Goal: Information Seeking & Learning: Learn about a topic

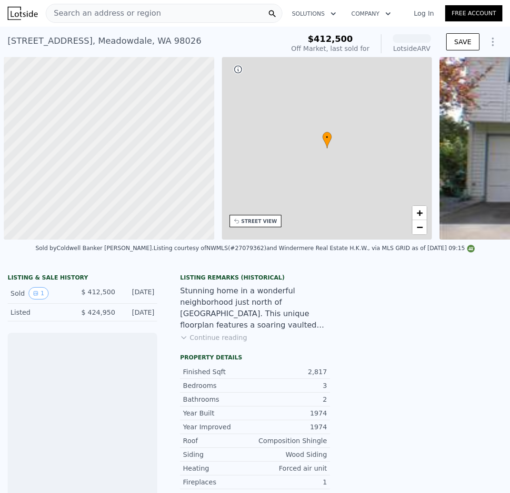
scroll to position [0, 3]
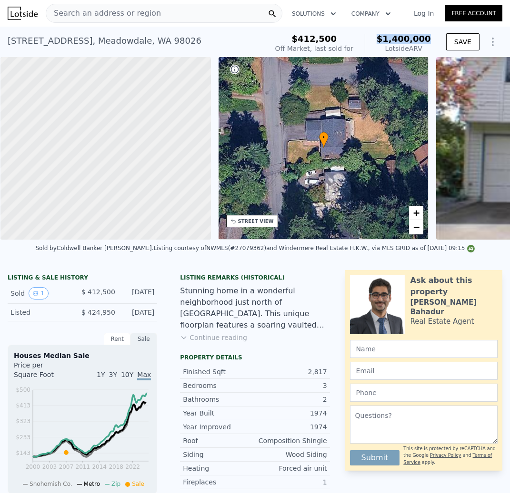
drag, startPoint x: 430, startPoint y: 38, endPoint x: 383, endPoint y: 39, distance: 46.6
click at [383, 39] on div "$412,500 Off Market, last sold for $1,400,000 Lotside ARV" at bounding box center [352, 43] width 163 height 27
copy span "$1,400,000"
click at [255, 222] on div "STREET VIEW" at bounding box center [256, 221] width 36 height 7
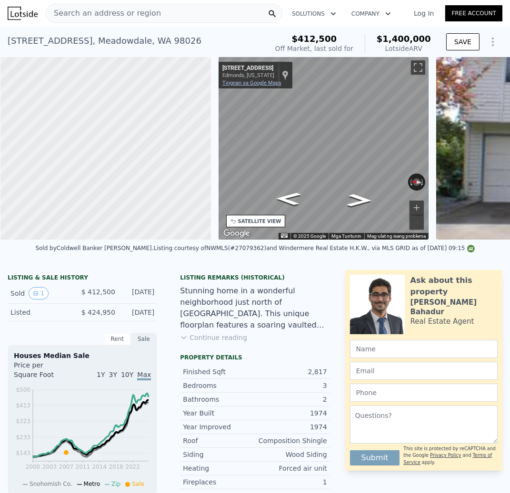
click at [256, 84] on link "Tingnan sa Google Maps" at bounding box center [251, 83] width 59 height 6
click at [162, 10] on div "Search an address or region" at bounding box center [164, 13] width 236 height 19
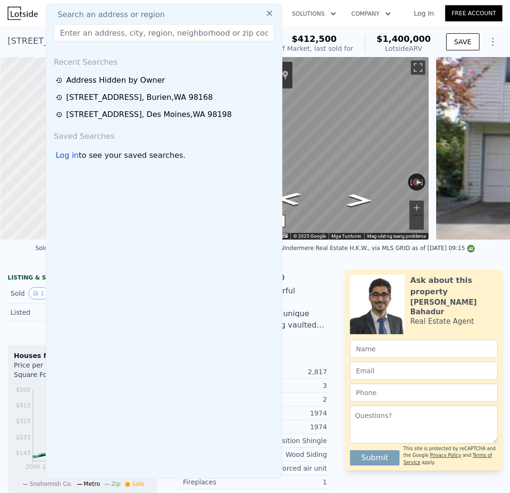
type input "[STREET_ADDRESS][PERSON_NAME]"
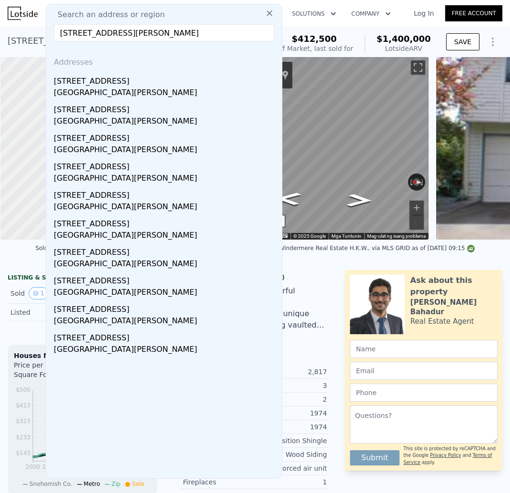
click at [200, 87] on div "[GEOGRAPHIC_DATA][PERSON_NAME]" at bounding box center [166, 93] width 224 height 13
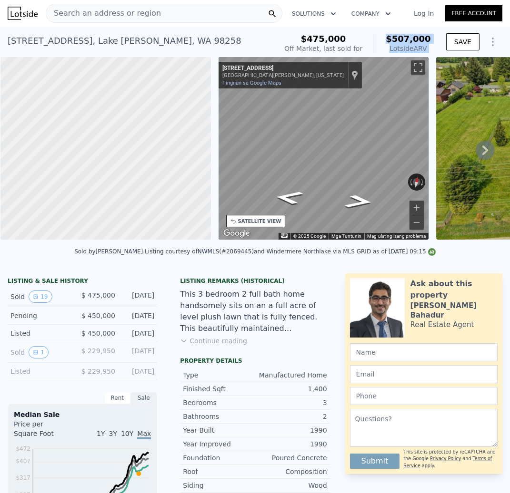
drag, startPoint x: 439, startPoint y: 38, endPoint x: 393, endPoint y: 43, distance: 45.4
click at [393, 43] on div "$475,000 Off Market, last sold for $507,000 Lotside ARV SAVE" at bounding box center [391, 43] width 222 height 27
click at [410, 39] on span "$507,000" at bounding box center [407, 39] width 45 height 10
drag, startPoint x: 437, startPoint y: 37, endPoint x: 378, endPoint y: 41, distance: 59.1
click at [378, 41] on div "$475,000 Off Market, last sold for $507,000 Lotside ARV SAVE" at bounding box center [391, 43] width 222 height 27
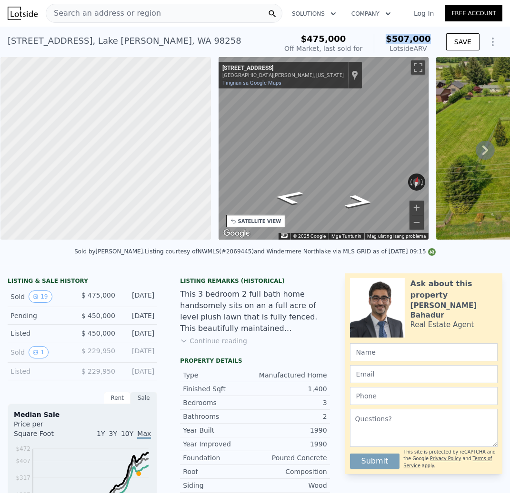
copy span "$507,000"
click at [189, 36] on div "[STREET_ADDRESS][PERSON_NAME] Sold [DATE] for $475k (~ARV $507k )" at bounding box center [140, 43] width 265 height 27
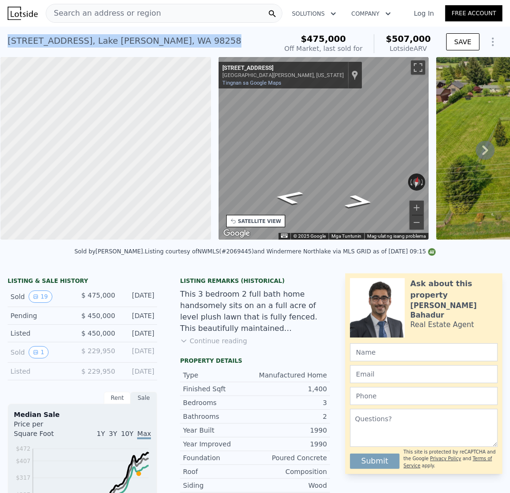
drag, startPoint x: 189, startPoint y: 40, endPoint x: 8, endPoint y: 41, distance: 181.3
click at [8, 41] on div "[STREET_ADDRESS][PERSON_NAME] Sold [DATE] for $475k (~ARV $507k )" at bounding box center [140, 43] width 265 height 27
copy div "[STREET_ADDRESS][PERSON_NAME]"
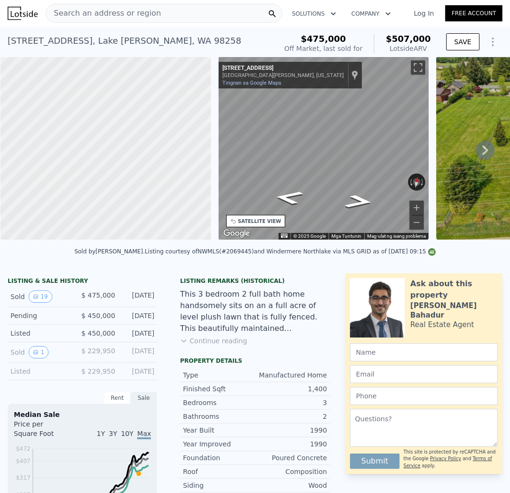
click at [191, 12] on div "Search an address or region" at bounding box center [164, 13] width 236 height 19
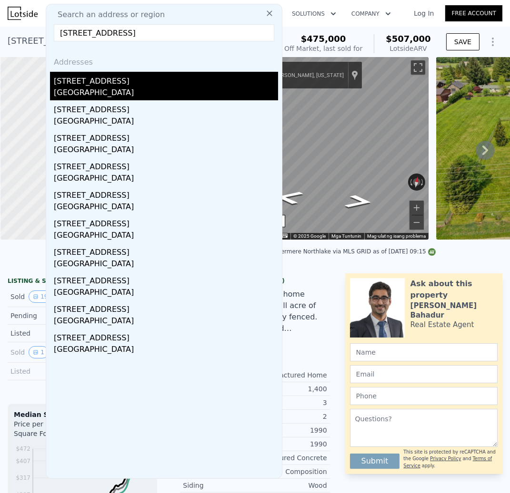
type input "[STREET_ADDRESS]"
click at [148, 87] on div "[GEOGRAPHIC_DATA]" at bounding box center [166, 93] width 224 height 13
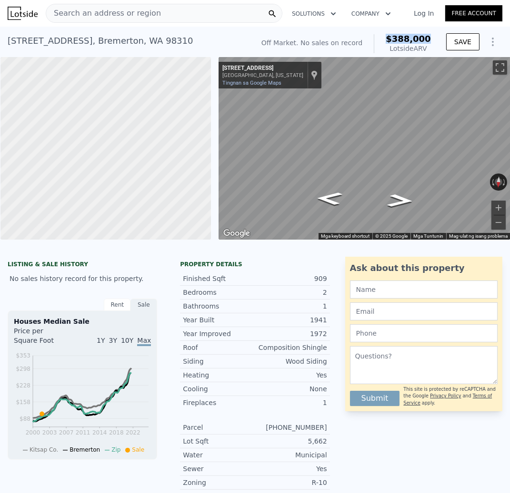
drag, startPoint x: 436, startPoint y: 37, endPoint x: 375, endPoint y: 35, distance: 60.9
click at [375, 35] on div "Off Market. No sales on record $388,000 Lotside ARV SAVE" at bounding box center [379, 43] width 245 height 27
copy span "$388,000"
click at [190, 37] on div "[STREET_ADDRESS] No sales on record (~ARV $388k )" at bounding box center [129, 43] width 242 height 27
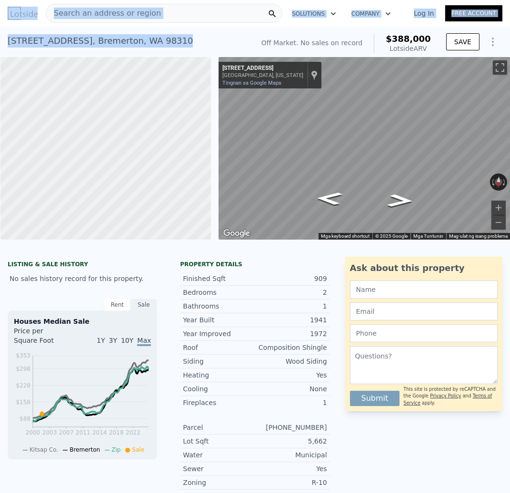
drag, startPoint x: 197, startPoint y: 41, endPoint x: -3, endPoint y: 36, distance: 200.4
click at [0, 36] on html "Search an address or region Solutions Company Open main menu Log In Free Accoun…" at bounding box center [255, 246] width 510 height 493
click at [80, 39] on div "[STREET_ADDRESS]" at bounding box center [100, 40] width 185 height 13
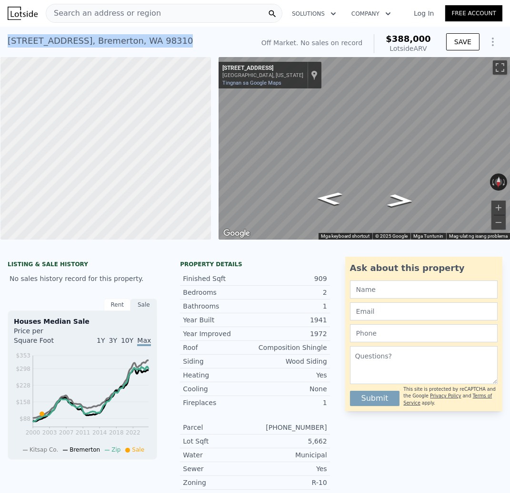
drag, startPoint x: 186, startPoint y: 36, endPoint x: 2, endPoint y: 38, distance: 184.1
click at [2, 38] on div "[STREET_ADDRESS] No sales on record (~ARV $388k ) Off Market. No sales on recor…" at bounding box center [255, 42] width 510 height 30
copy div "[STREET_ADDRESS]"
click at [93, 10] on span "Search an address or region" at bounding box center [103, 13] width 115 height 11
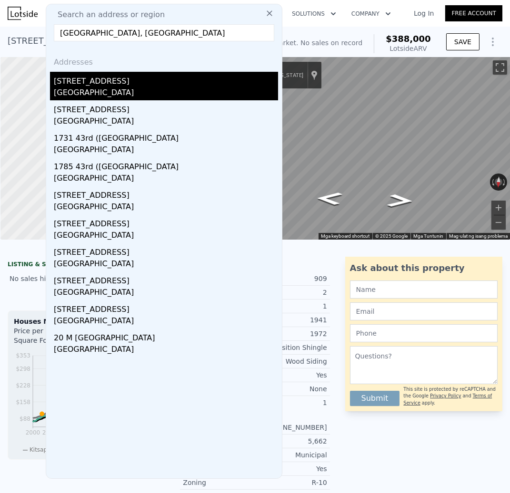
type input "[GEOGRAPHIC_DATA], [GEOGRAPHIC_DATA]"
click at [130, 89] on div "[GEOGRAPHIC_DATA]" at bounding box center [166, 93] width 224 height 13
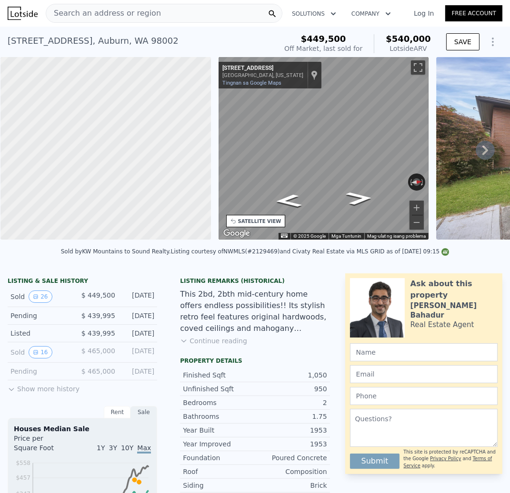
click at [138, 10] on span "Search an address or region" at bounding box center [103, 13] width 115 height 11
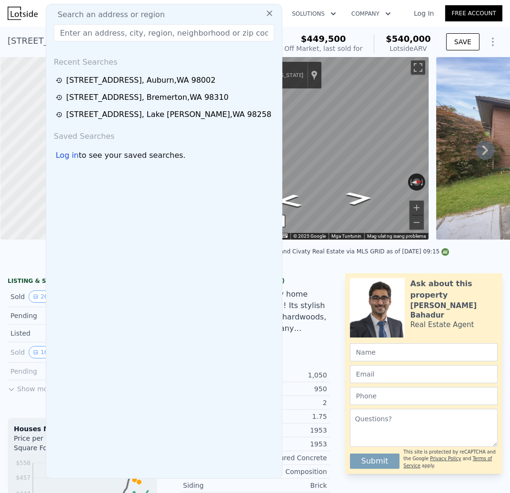
click at [108, 31] on input "text" at bounding box center [164, 32] width 220 height 17
paste input "[STREET_ADDRESS][PERSON_NAME]"
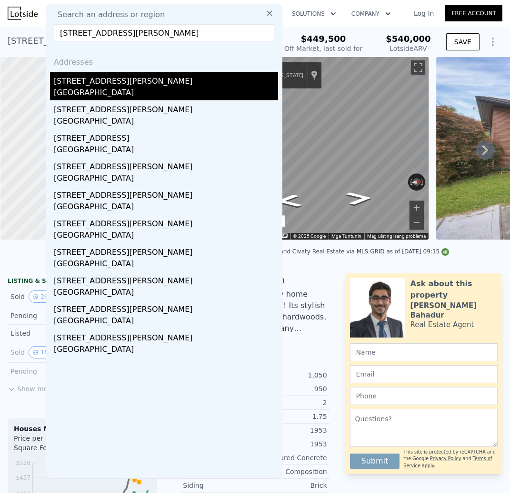
type input "[STREET_ADDRESS][PERSON_NAME]"
click at [147, 75] on div "[STREET_ADDRESS][PERSON_NAME]" at bounding box center [166, 79] width 224 height 15
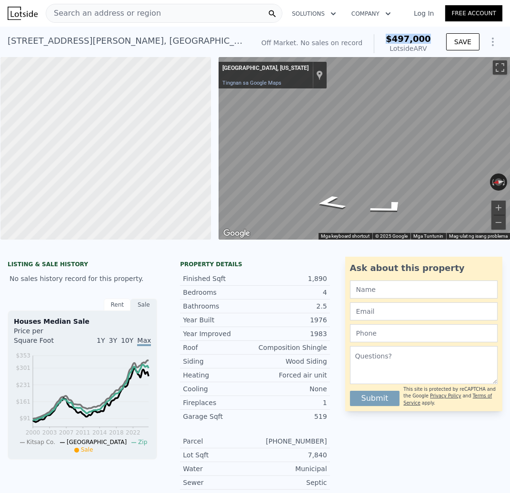
drag, startPoint x: 430, startPoint y: 41, endPoint x: 394, endPoint y: 42, distance: 36.2
click at [394, 42] on span "$497,000" at bounding box center [407, 39] width 45 height 10
copy span "$497,000"
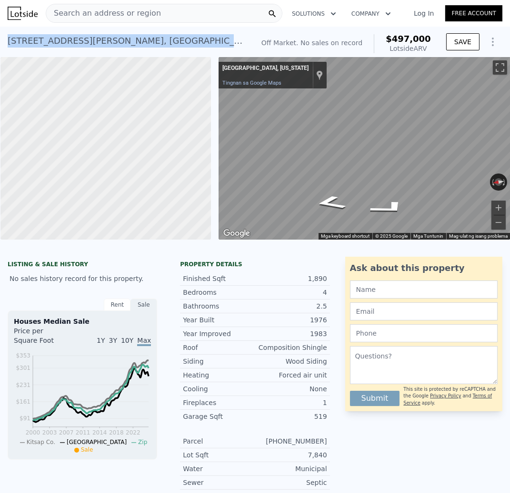
drag, startPoint x: 214, startPoint y: 44, endPoint x: 90, endPoint y: 15, distance: 126.6
click at [8, 41] on div "[STREET_ADDRESS][PERSON_NAME] No sales on record (~ARV $497k )" at bounding box center [129, 43] width 242 height 27
copy div "[STREET_ADDRESS][PERSON_NAME]"
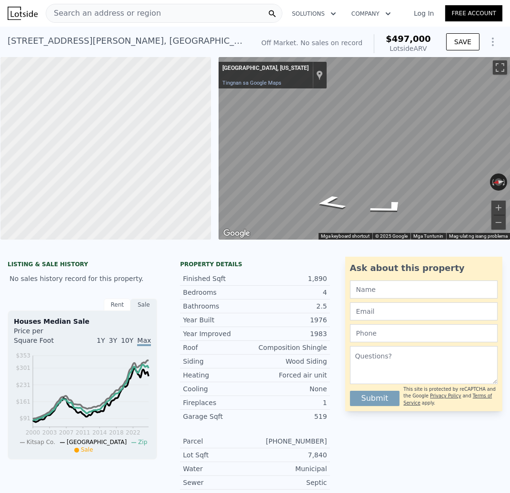
click at [82, 20] on div "Search an address or region" at bounding box center [103, 13] width 115 height 18
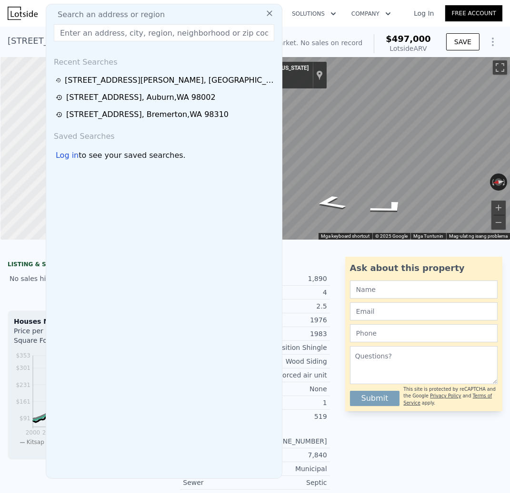
click at [83, 18] on span "Search an address or region" at bounding box center [107, 14] width 115 height 11
click at [97, 36] on input "text" at bounding box center [164, 32] width 220 height 17
paste input "[STREET_ADDRESS]"
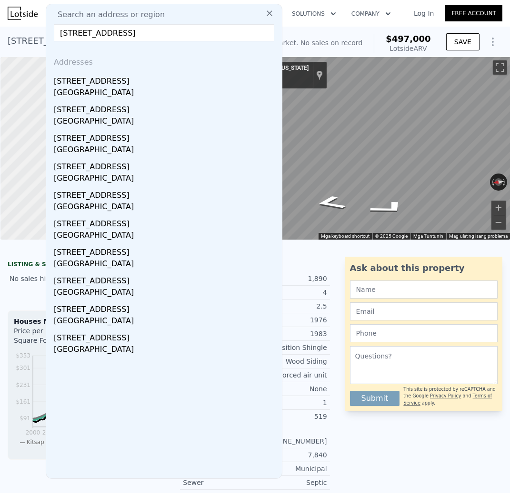
type input "[STREET_ADDRESS]"
click at [106, 87] on div "[GEOGRAPHIC_DATA]" at bounding box center [166, 93] width 224 height 13
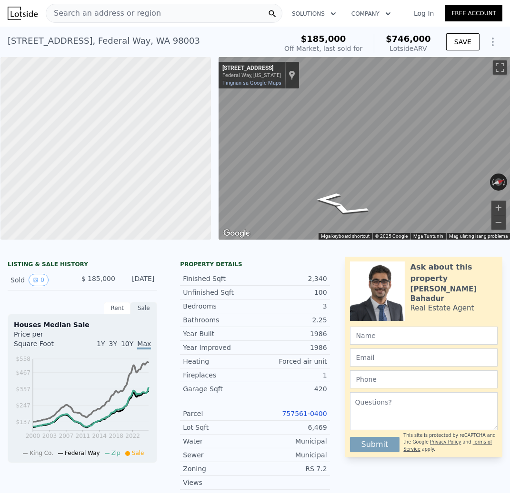
click at [430, 34] on span "$746,000" at bounding box center [407, 39] width 45 height 10
drag, startPoint x: 433, startPoint y: 36, endPoint x: 384, endPoint y: 38, distance: 49.5
click at [384, 38] on div "$185,000 Off Market, last sold for $746,000 Lotside ARV" at bounding box center [357, 43] width 154 height 27
copy span "$746,000"
click at [247, 84] on link "Tingnan sa Google Maps" at bounding box center [251, 83] width 59 height 6
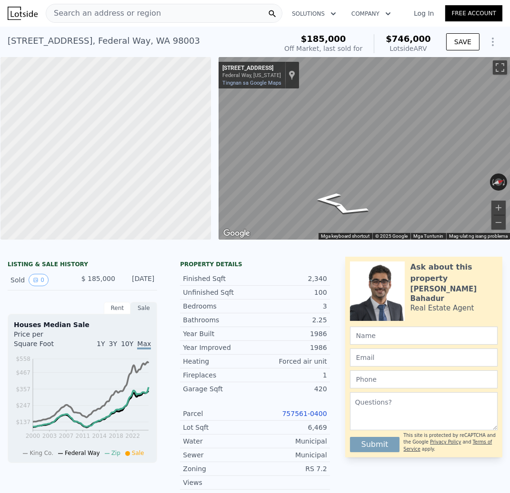
click at [89, 8] on span "Search an address or region" at bounding box center [103, 13] width 115 height 11
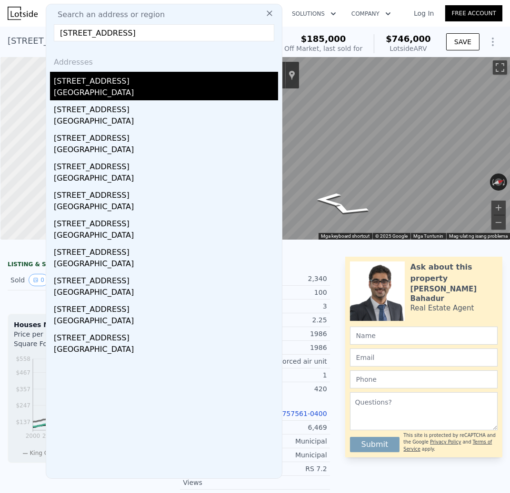
type input "[STREET_ADDRESS]"
click at [129, 82] on div "[STREET_ADDRESS]" at bounding box center [166, 79] width 224 height 15
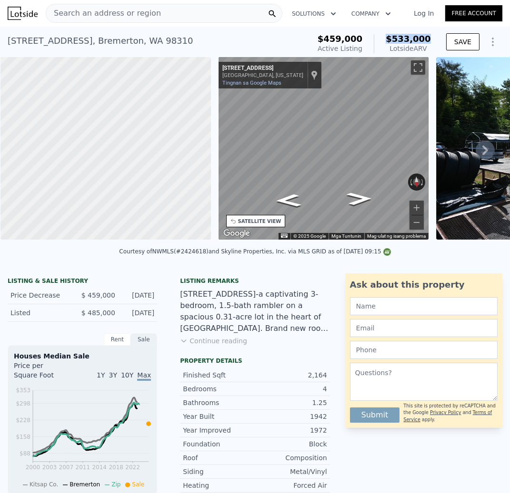
drag, startPoint x: 432, startPoint y: 40, endPoint x: 390, endPoint y: 42, distance: 41.9
click at [390, 42] on div "$459,000 Active Listing $533,000 Lotside ARV" at bounding box center [374, 43] width 121 height 27
click at [227, 18] on div "Search an address or region" at bounding box center [164, 13] width 236 height 19
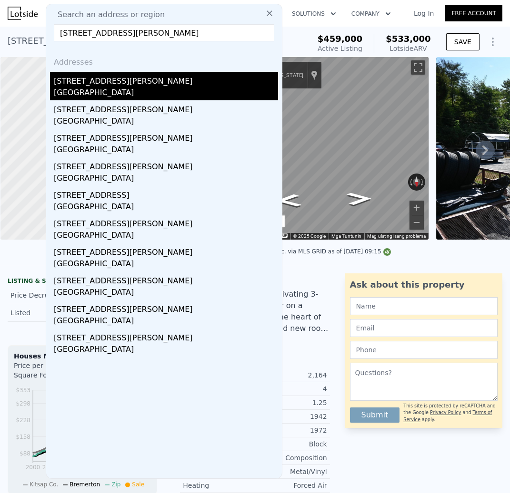
type input "[STREET_ADDRESS][PERSON_NAME]"
click at [121, 90] on div "[GEOGRAPHIC_DATA]" at bounding box center [166, 93] width 224 height 13
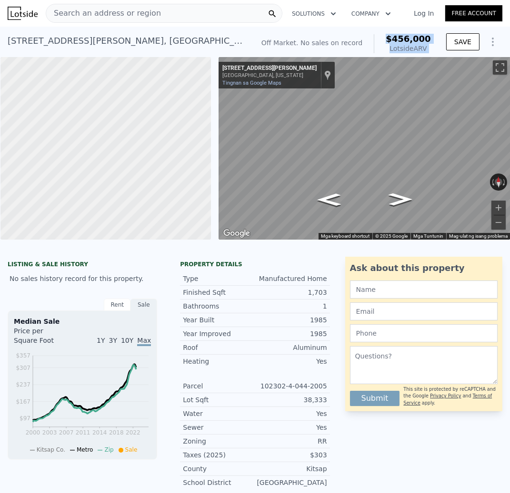
drag, startPoint x: 399, startPoint y: 40, endPoint x: 410, endPoint y: 43, distance: 10.7
click at [386, 39] on div "Off Market. No sales on record $456,000 Lotside ARV SAVE" at bounding box center [379, 43] width 245 height 27
click at [410, 43] on span "$456,000" at bounding box center [407, 39] width 45 height 10
drag, startPoint x: 433, startPoint y: 39, endPoint x: 372, endPoint y: 39, distance: 61.9
click at [372, 39] on div "Off Market. No sales on record $456,000 Lotside ARV" at bounding box center [345, 43] width 177 height 27
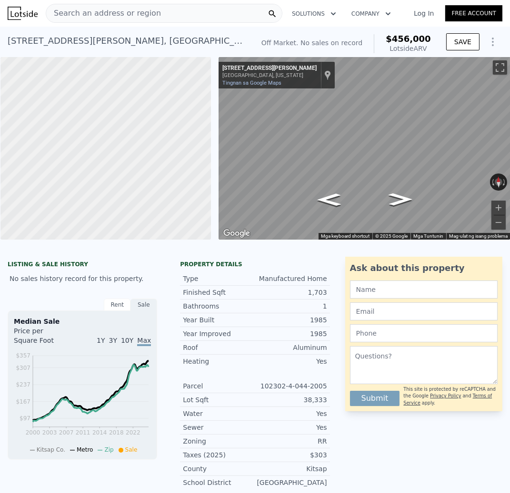
click at [230, 86] on div "[STREET_ADDRESS][PERSON_NAME][US_STATE] [PERSON_NAME] Rd Tingnan sa Google Maps…" at bounding box center [276, 75] width 116 height 27
click at [251, 83] on link "Tingnan sa Google Maps" at bounding box center [251, 83] width 59 height 6
click at [153, 16] on div "Search an address or region" at bounding box center [164, 13] width 236 height 19
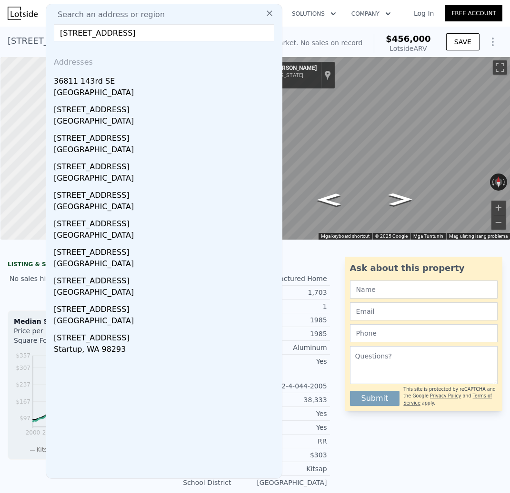
drag, startPoint x: 216, startPoint y: 32, endPoint x: 123, endPoint y: 30, distance: 93.3
click at [123, 30] on input "[STREET_ADDRESS]" at bounding box center [164, 32] width 220 height 17
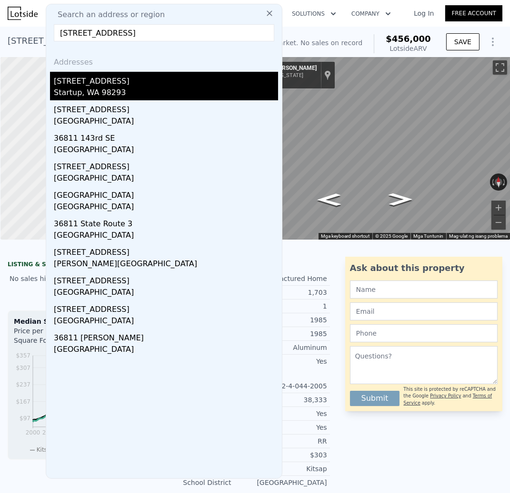
type input "[STREET_ADDRESS]"
click at [181, 94] on div "Startup, WA 98293" at bounding box center [166, 93] width 224 height 13
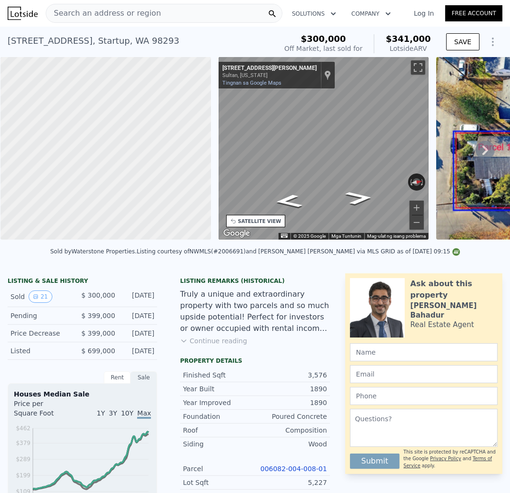
click at [149, 32] on div "[STREET_ADDRESS] Sold [DATE] for $300k (~ARV $341k )" at bounding box center [140, 43] width 265 height 27
drag, startPoint x: 436, startPoint y: 41, endPoint x: 389, endPoint y: 39, distance: 47.1
click at [389, 39] on div "$300,000 Off Market, last sold for $341,000 Lotside ARV SAVE" at bounding box center [391, 43] width 222 height 27
click at [258, 82] on link "Tingnan sa Google Maps" at bounding box center [251, 83] width 59 height 6
click at [133, 18] on span "Search an address or region" at bounding box center [103, 13] width 115 height 11
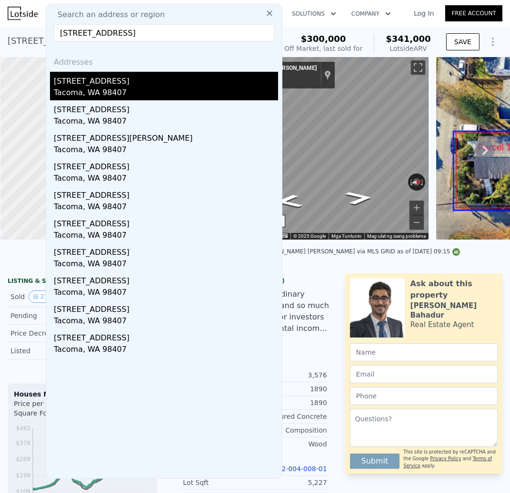
type input "[STREET_ADDRESS]"
click at [107, 93] on div "Tacoma, WA 98407" at bounding box center [166, 93] width 224 height 13
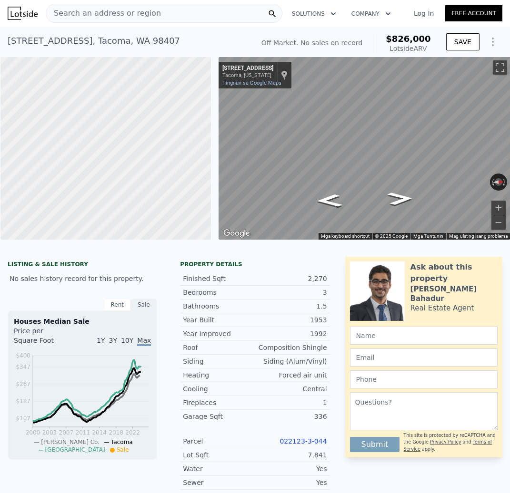
drag, startPoint x: 418, startPoint y: 39, endPoint x: 431, endPoint y: 38, distance: 12.5
click at [418, 39] on span "$826,000" at bounding box center [407, 39] width 45 height 10
drag, startPoint x: 435, startPoint y: 38, endPoint x: 389, endPoint y: 38, distance: 46.6
click at [390, 38] on div "Off Market. No sales on record $826,000 Lotside ARV SAVE" at bounding box center [379, 43] width 245 height 27
click at [229, 28] on div "[STREET_ADDRESS] No sales on record (~ARV $826k ) Off Market. No sales on recor…" at bounding box center [255, 42] width 510 height 30
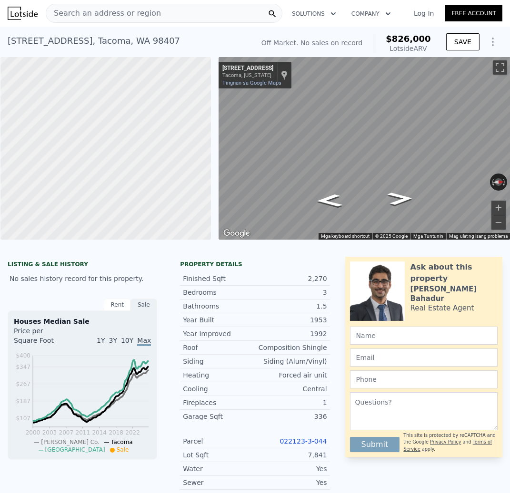
click at [150, 18] on div "Search an address or region" at bounding box center [164, 13] width 236 height 19
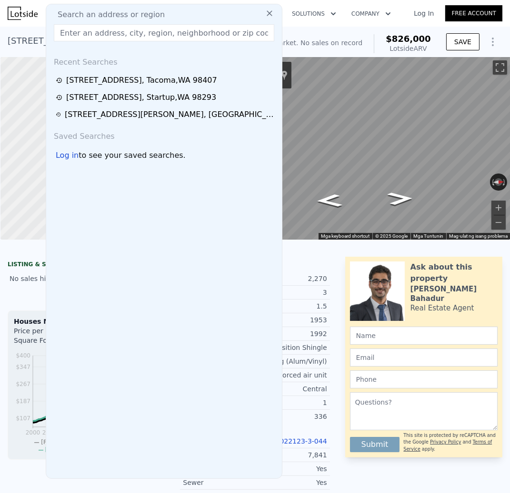
type input "[STREET_ADDRESS]"
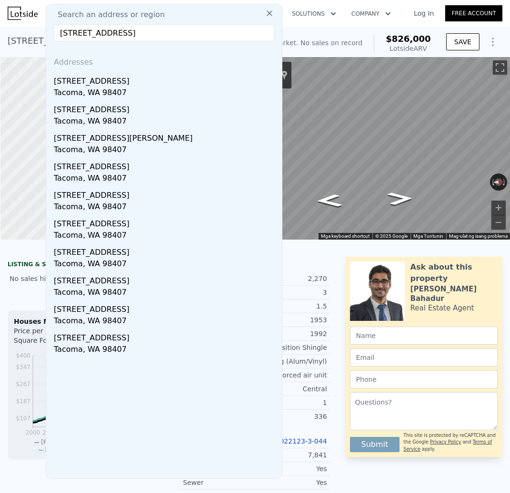
click at [292, 33] on div "Off Market. No sales on record $826,000 Lotside ARV" at bounding box center [345, 43] width 177 height 27
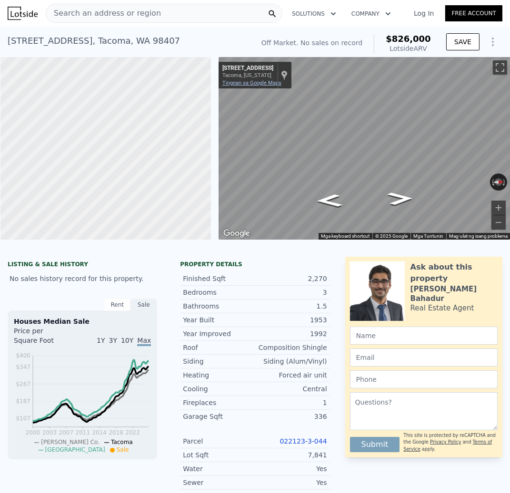
click at [229, 82] on link "Tingnan sa Google Maps" at bounding box center [251, 83] width 59 height 6
click at [112, 17] on span "Search an address or region" at bounding box center [103, 13] width 115 height 11
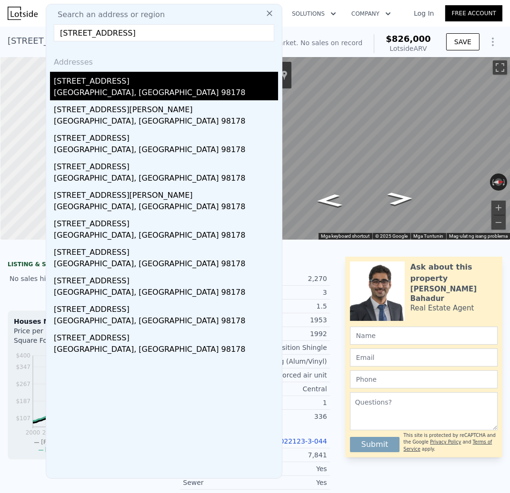
type input "[STREET_ADDRESS]"
click at [97, 83] on div "[STREET_ADDRESS]" at bounding box center [166, 79] width 224 height 15
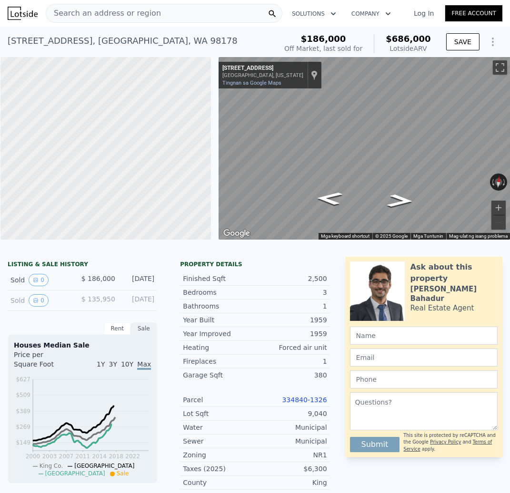
click at [434, 38] on div "$186,000 Off Market, last sold for $686,000 Lotside ARV" at bounding box center [357, 43] width 154 height 27
drag, startPoint x: 435, startPoint y: 39, endPoint x: 372, endPoint y: 36, distance: 63.3
click at [372, 36] on div "$186,000 Off Market, last sold for $686,000 Lotside ARV SAVE" at bounding box center [391, 43] width 222 height 27
click at [401, 23] on div "Search an address or region Solutions Company Open main menu Log In Free Account" at bounding box center [255, 13] width 494 height 23
drag, startPoint x: 398, startPoint y: 41, endPoint x: 386, endPoint y: 43, distance: 11.6
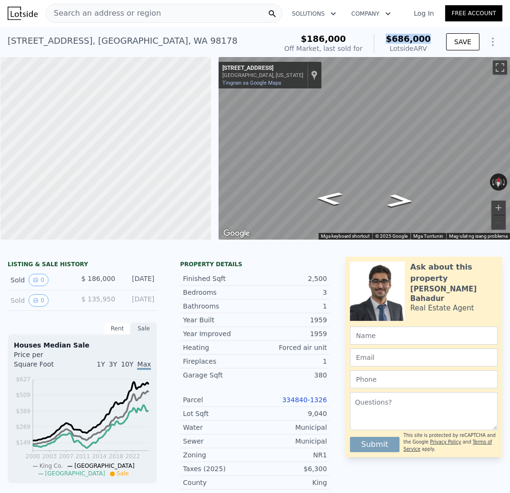
click at [386, 43] on div "$186,000 Off Market, last sold for $686,000 Lotside ARV SAVE" at bounding box center [391, 43] width 222 height 27
click at [130, 34] on div "[STREET_ADDRESS]" at bounding box center [123, 40] width 230 height 13
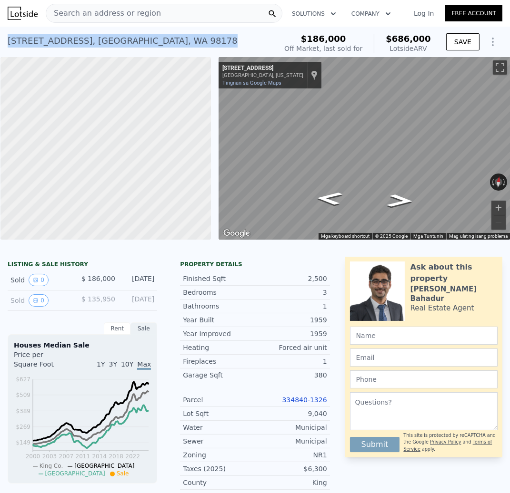
drag, startPoint x: 79, startPoint y: 51, endPoint x: 10, endPoint y: 42, distance: 70.0
click at [10, 42] on div "[STREET_ADDRESS] Sold [DATE] for $186k (~ARV $686k )" at bounding box center [140, 43] width 265 height 27
click at [143, 14] on span "Search an address or region" at bounding box center [103, 13] width 115 height 11
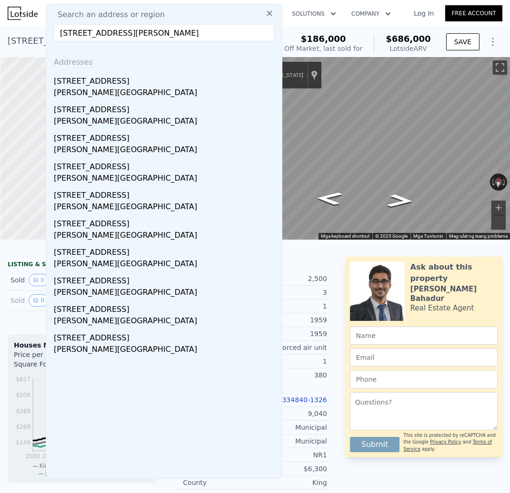
drag, startPoint x: 213, startPoint y: 32, endPoint x: 130, endPoint y: 34, distance: 82.3
click at [130, 34] on input "[STREET_ADDRESS][PERSON_NAME]" at bounding box center [164, 32] width 220 height 17
type input "[STREET_ADDRESS]"
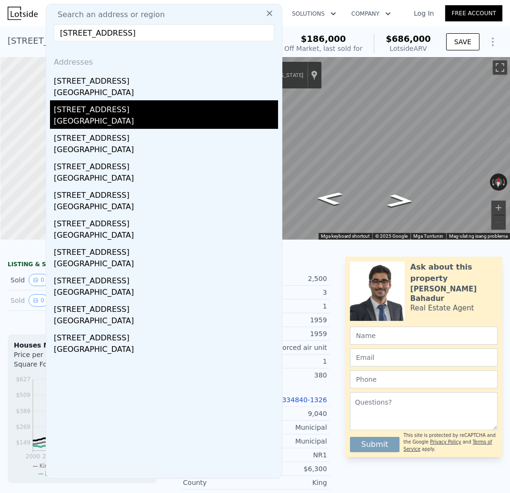
click at [156, 118] on div "[GEOGRAPHIC_DATA]" at bounding box center [166, 122] width 224 height 13
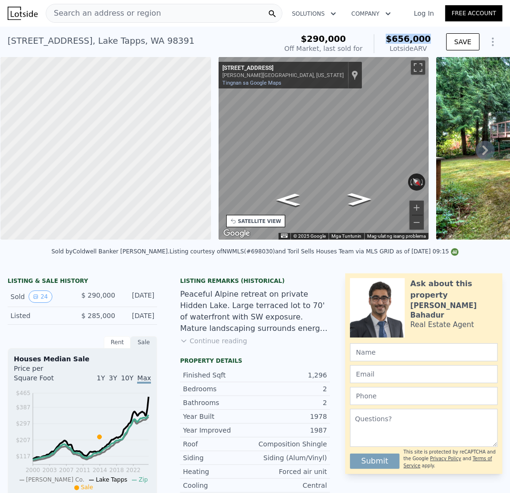
drag, startPoint x: 430, startPoint y: 39, endPoint x: 382, endPoint y: 37, distance: 48.5
click at [382, 37] on div "$656,000 Lotside ARV" at bounding box center [401, 43] width 57 height 19
click at [252, 85] on link "Tingnan sa Google Maps" at bounding box center [251, 83] width 59 height 6
click at [137, 14] on span "Search an address or region" at bounding box center [103, 13] width 115 height 11
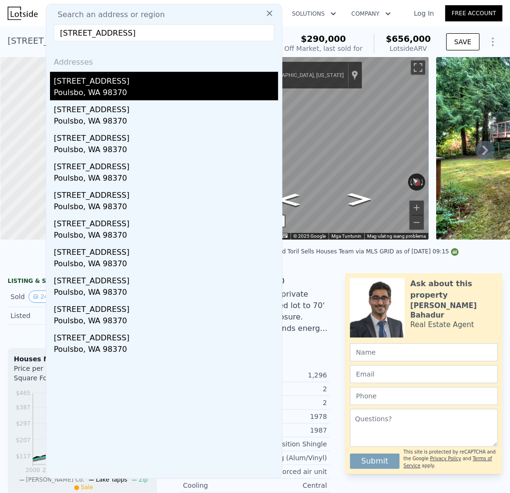
type input "[STREET_ADDRESS]"
click at [157, 88] on div "Poulsbo, WA 98370" at bounding box center [166, 93] width 224 height 13
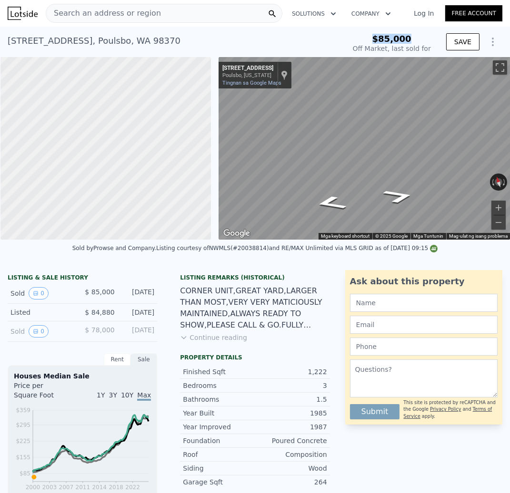
drag, startPoint x: 427, startPoint y: 34, endPoint x: 375, endPoint y: 33, distance: 52.3
click at [375, 33] on div "$85,000 Off Market, last sold for" at bounding box center [392, 43] width 86 height 27
type input "$ 538,000"
type input "$ 408,025"
drag, startPoint x: 265, startPoint y: 43, endPoint x: 266, endPoint y: 3, distance: 39.5
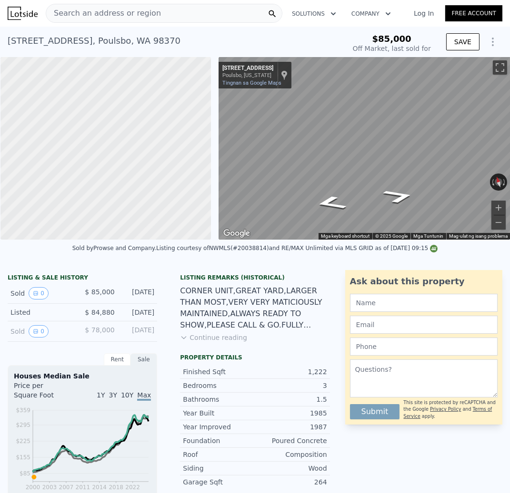
click at [265, 43] on div "[STREET_ADDRESS] Sold [DATE] for $85k" at bounding box center [175, 43] width 334 height 27
click at [168, 39] on div "[STREET_ADDRESS] Sold [DATE] for $85k" at bounding box center [175, 43] width 334 height 27
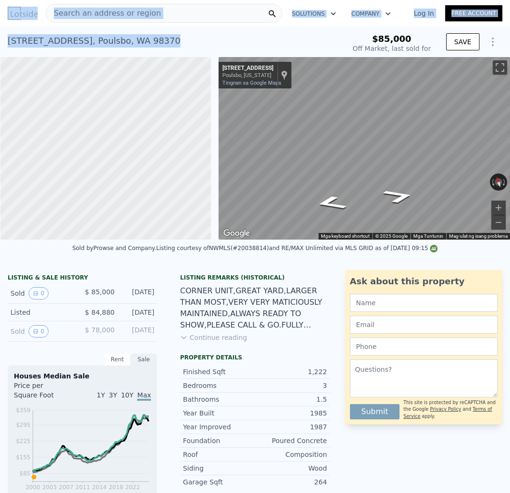
drag, startPoint x: 175, startPoint y: 40, endPoint x: 0, endPoint y: 35, distance: 175.7
click at [0, 35] on div "[STREET_ADDRESS] Sold [DATE] for $85k $85,000 Off Market, last sold for SAVE" at bounding box center [255, 42] width 510 height 30
click at [112, 45] on div "[STREET_ADDRESS]" at bounding box center [94, 40] width 173 height 13
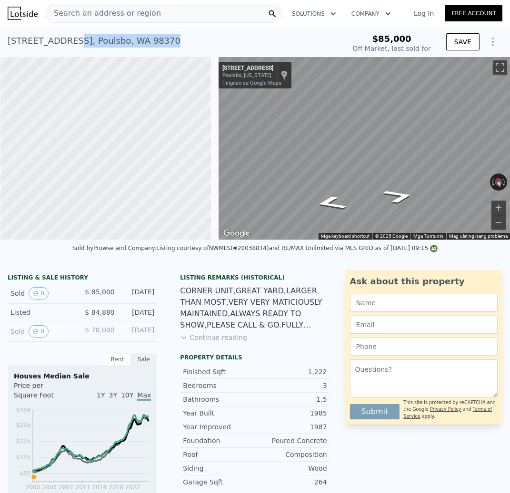
drag, startPoint x: 163, startPoint y: 35, endPoint x: 65, endPoint y: 35, distance: 98.0
click at [65, 35] on div "[STREET_ADDRESS] Sold [DATE] for $85k" at bounding box center [175, 43] width 334 height 27
click at [82, 34] on div "[STREET_ADDRESS]" at bounding box center [94, 40] width 173 height 13
drag, startPoint x: 148, startPoint y: 39, endPoint x: 27, endPoint y: 32, distance: 122.0
click at [9, 40] on div "[STREET_ADDRESS] Sold [DATE] for $85k" at bounding box center [175, 43] width 334 height 27
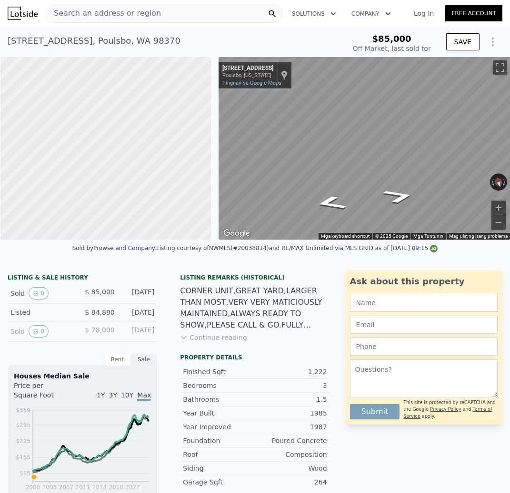
click at [132, 2] on div "Search an address or region Solutions Company Open main menu Log In Free Account" at bounding box center [255, 13] width 494 height 23
click at [134, 11] on span "Search an address or region" at bounding box center [103, 13] width 115 height 11
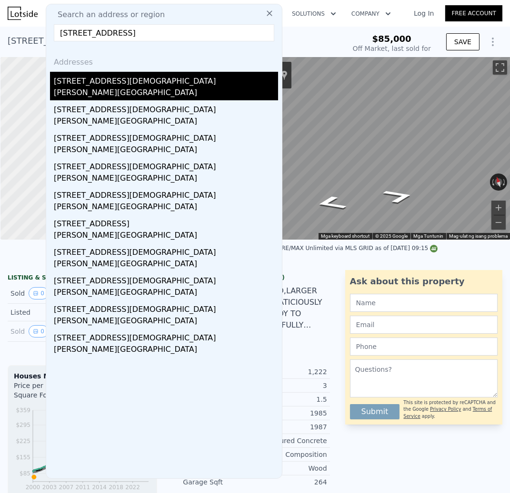
type input "[STREET_ADDRESS]"
click at [151, 85] on div "[STREET_ADDRESS][DEMOGRAPHIC_DATA]" at bounding box center [166, 79] width 224 height 15
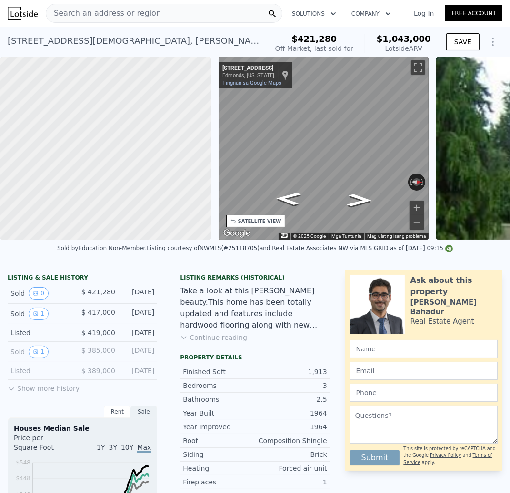
click at [403, 39] on span "$1,043,000" at bounding box center [403, 39] width 54 height 10
drag, startPoint x: 438, startPoint y: 39, endPoint x: 376, endPoint y: 39, distance: 61.9
click at [376, 39] on div "$421,280 Off Market, last sold for $1,043,000 Lotside ARV SAVE" at bounding box center [386, 43] width 231 height 27
click at [122, 15] on span "Search an address or region" at bounding box center [103, 13] width 115 height 11
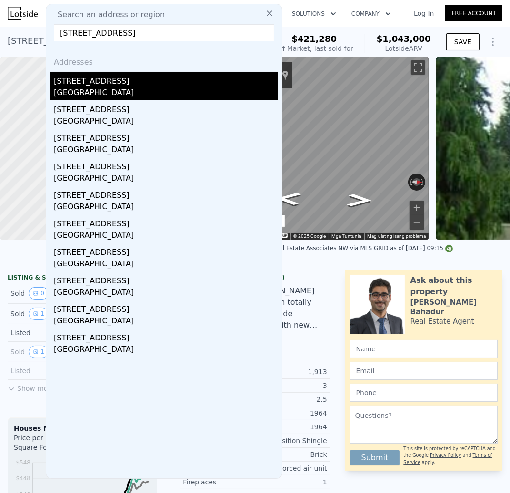
type input "[STREET_ADDRESS]"
click at [120, 92] on div "[GEOGRAPHIC_DATA]" at bounding box center [166, 93] width 224 height 13
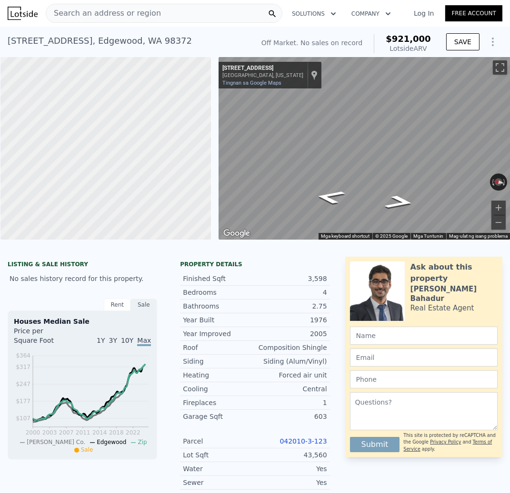
click at [430, 40] on span "$921,000" at bounding box center [407, 39] width 45 height 10
click at [390, 34] on div "Off Market. No sales on record $921,000 Lotside ARV SAVE" at bounding box center [379, 43] width 245 height 27
drag, startPoint x: 435, startPoint y: 40, endPoint x: 392, endPoint y: 36, distance: 43.6
click at [392, 36] on div "Off Market. No sales on record $921,000 Lotside ARV SAVE" at bounding box center [379, 43] width 245 height 27
drag, startPoint x: 76, startPoint y: 44, endPoint x: 7, endPoint y: 46, distance: 69.5
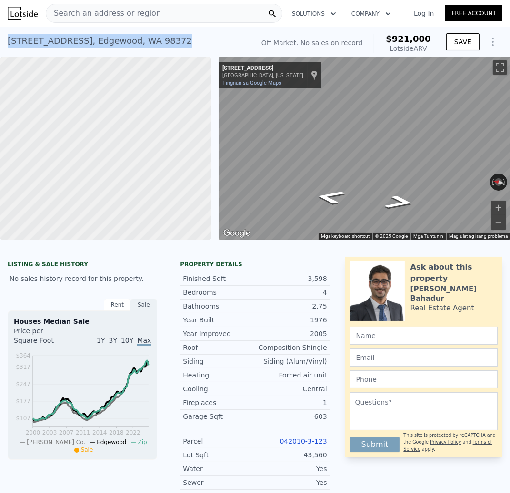
click at [8, 46] on div "[STREET_ADDRESS] No sales on record (~ARV $921k )" at bounding box center [129, 43] width 242 height 27
click at [125, 10] on span "Search an address or region" at bounding box center [103, 13] width 115 height 11
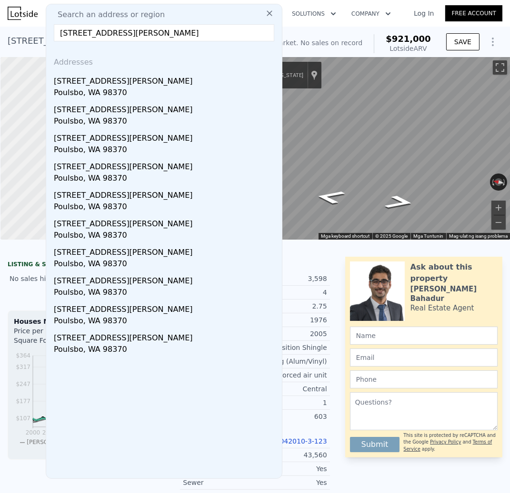
drag, startPoint x: 225, startPoint y: 37, endPoint x: 137, endPoint y: 32, distance: 88.1
click at [137, 32] on input "[STREET_ADDRESS][PERSON_NAME]" at bounding box center [164, 32] width 220 height 17
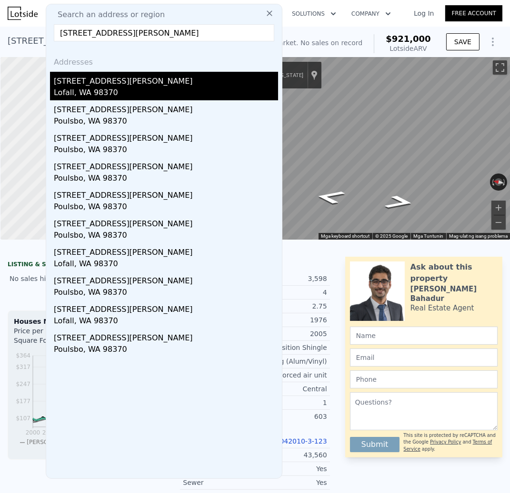
type input "[STREET_ADDRESS][PERSON_NAME]"
click at [114, 92] on div "Lofall, WA 98370" at bounding box center [166, 93] width 224 height 13
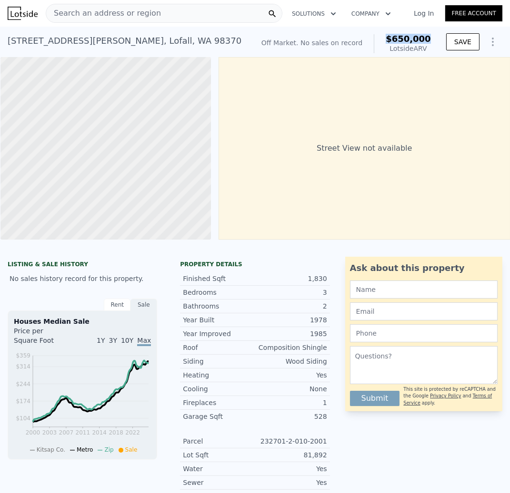
drag, startPoint x: 396, startPoint y: 37, endPoint x: 389, endPoint y: 38, distance: 7.7
click at [389, 38] on div "Off Market. No sales on record $650,000 Lotside ARV SAVE" at bounding box center [379, 43] width 245 height 27
drag, startPoint x: 406, startPoint y: 144, endPoint x: 317, endPoint y: 147, distance: 88.6
click at [317, 147] on div "Street View not available" at bounding box center [364, 148] width 292 height 183
click at [157, 46] on div "[STREET_ADDRESS][PERSON_NAME]" at bounding box center [125, 40] width 234 height 13
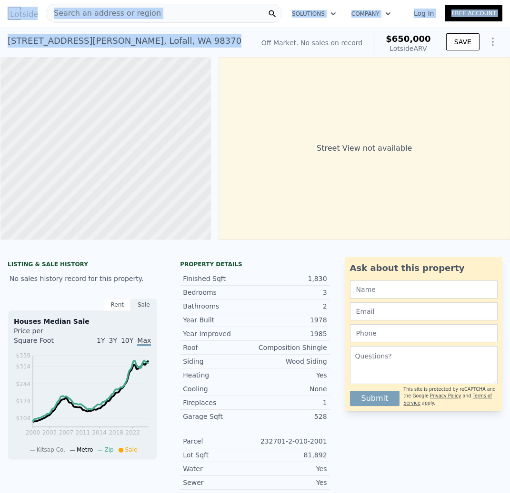
drag, startPoint x: 119, startPoint y: 44, endPoint x: -8, endPoint y: 46, distance: 127.0
click at [0, 46] on html "Search an address or region Solutions Company Open main menu Log In Free Accoun…" at bounding box center [255, 246] width 510 height 493
click at [93, 28] on div "[STREET_ADDRESS][PERSON_NAME] No sales on record (~ARV $650k ) Off Market. No s…" at bounding box center [255, 42] width 510 height 30
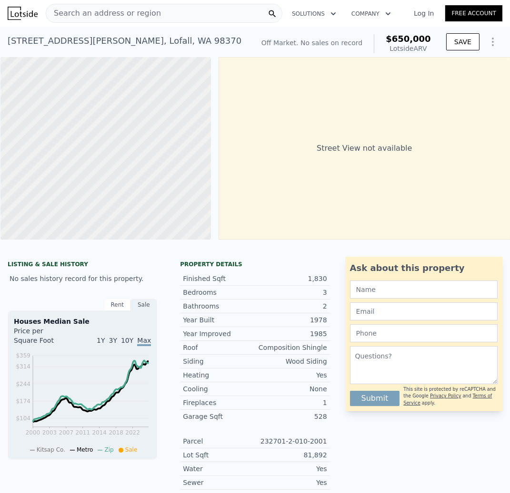
click at [177, 39] on div "[STREET_ADDRESS][PERSON_NAME] No sales on record (~ARV $650k )" at bounding box center [129, 43] width 242 height 27
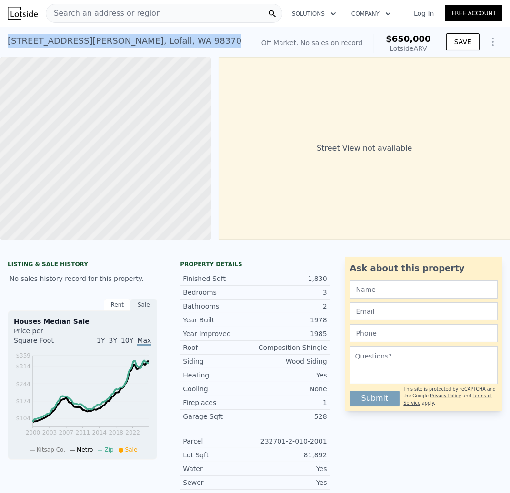
drag, startPoint x: 45, startPoint y: 40, endPoint x: 7, endPoint y: 42, distance: 37.6
click at [8, 42] on div "[STREET_ADDRESS][PERSON_NAME] No sales on record (~ARV $650k )" at bounding box center [129, 43] width 242 height 27
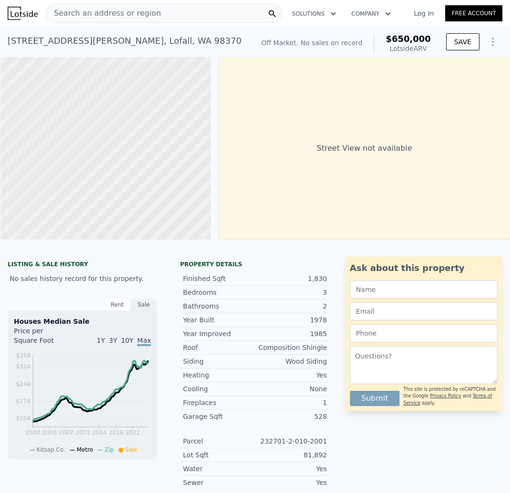
click at [157, 16] on div "Search an address or region" at bounding box center [164, 13] width 236 height 19
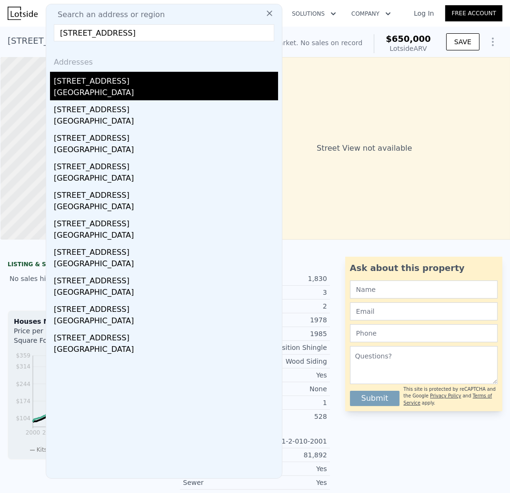
type input "[STREET_ADDRESS]"
click at [162, 99] on div "[GEOGRAPHIC_DATA]" at bounding box center [166, 93] width 224 height 13
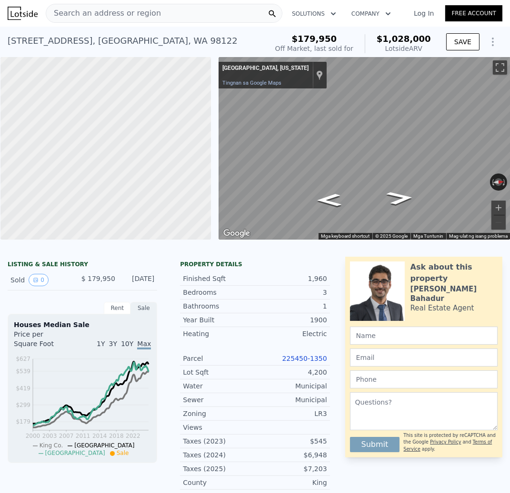
drag, startPoint x: 405, startPoint y: 43, endPoint x: 420, endPoint y: 37, distance: 16.2
click at [405, 43] on div "$1,028,000 Lotside ARV" at bounding box center [397, 43] width 66 height 19
click at [437, 38] on div "$179,950 Off Market, last sold for $1,028,000 Lotside ARV SAVE" at bounding box center [386, 43] width 231 height 27
click at [409, 38] on span "$1,028,000" at bounding box center [403, 39] width 54 height 10
drag, startPoint x: 416, startPoint y: 42, endPoint x: 381, endPoint y: 42, distance: 35.2
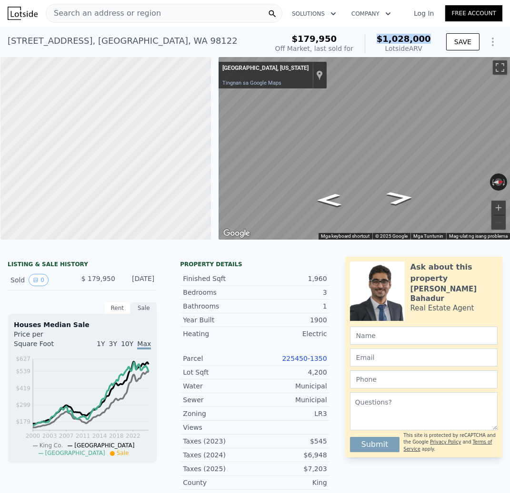
click at [381, 42] on div "$179,950 Off Market, last sold for $1,028,000 Lotside ARV SAVE" at bounding box center [386, 43] width 231 height 27
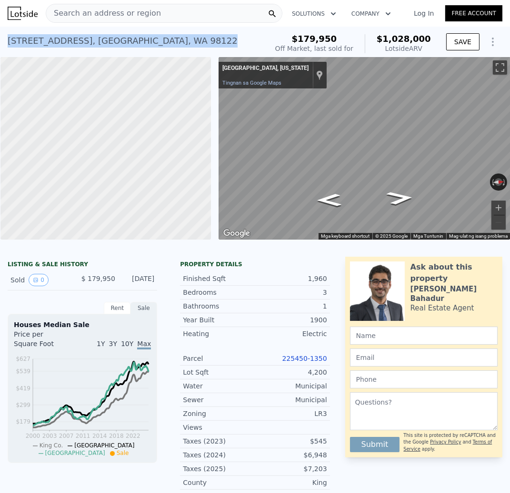
drag, startPoint x: 74, startPoint y: 41, endPoint x: 23, endPoint y: 28, distance: 53.2
click at [2, 39] on div "[STREET_ADDRESS] Sold [DATE] for $179,950 (~ARV $1.028m ) $179,950 Off Market, …" at bounding box center [255, 42] width 510 height 30
click at [129, 23] on div "Search an address or region Solutions Company Open main menu Log In Free Account" at bounding box center [255, 13] width 494 height 23
click at [128, 21] on div "Search an address or region" at bounding box center [103, 13] width 115 height 18
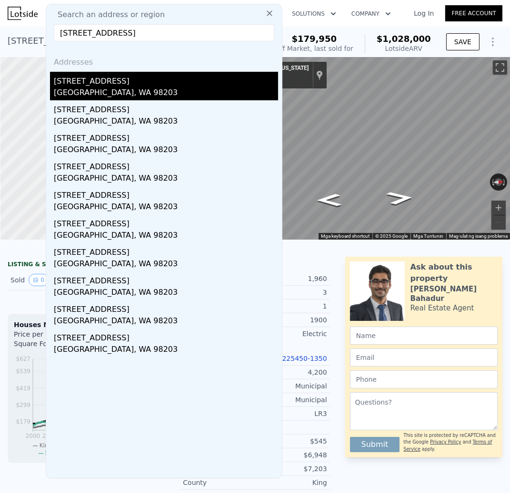
type input "[STREET_ADDRESS]"
click at [183, 88] on div "[GEOGRAPHIC_DATA], WA 98203" at bounding box center [166, 93] width 224 height 13
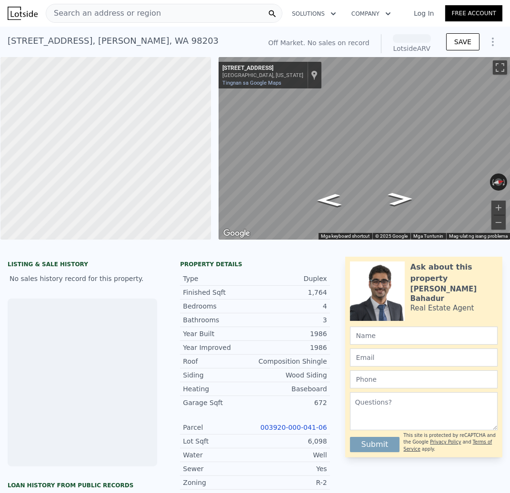
click at [401, 32] on div "Off Market. No sales on record Lotside ARV" at bounding box center [349, 43] width 170 height 27
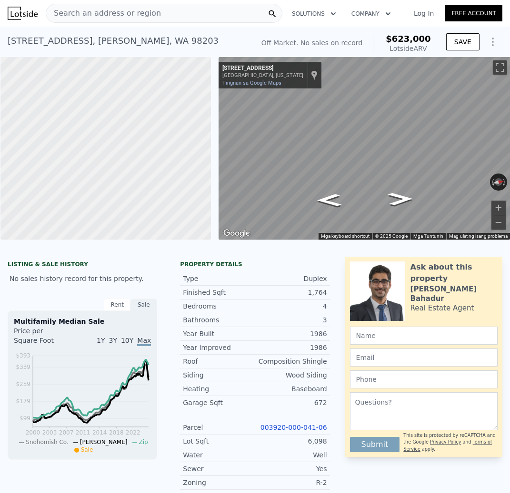
click at [413, 45] on div "Lotside ARV" at bounding box center [407, 49] width 45 height 10
click at [432, 38] on div "Off Market. No sales on record $623,000 Lotside ARV" at bounding box center [345, 43] width 177 height 27
drag, startPoint x: 433, startPoint y: 39, endPoint x: 393, endPoint y: 43, distance: 40.7
click at [393, 43] on div "Off Market. No sales on record $623,000 Lotside ARV" at bounding box center [345, 43] width 177 height 27
click at [125, 12] on span "Search an address or region" at bounding box center [103, 13] width 115 height 11
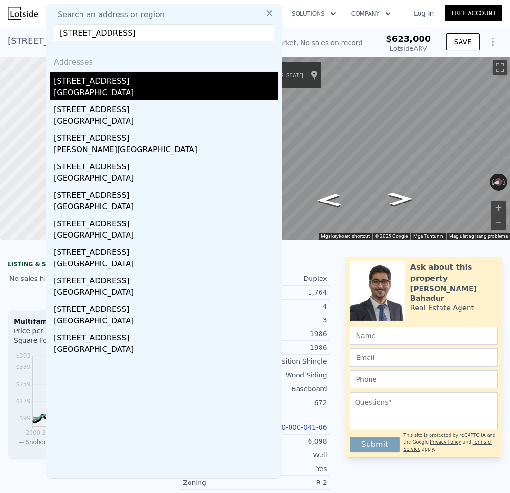
type input "[STREET_ADDRESS]"
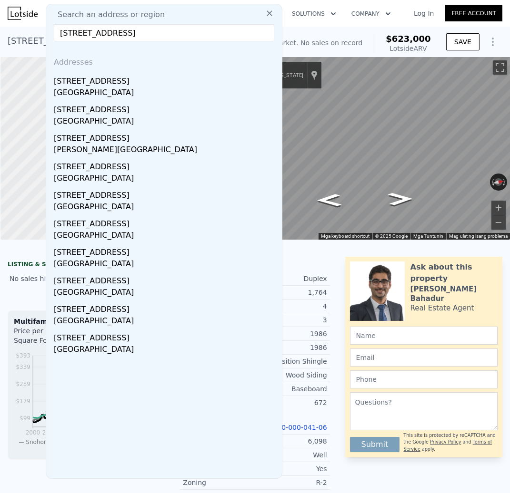
drag, startPoint x: 150, startPoint y: 83, endPoint x: 153, endPoint y: 9, distance: 73.8
click at [149, 83] on div "[STREET_ADDRESS]" at bounding box center [166, 79] width 224 height 15
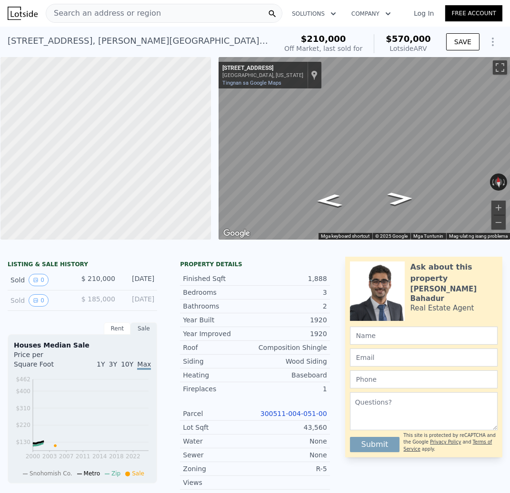
click at [379, 27] on div "[STREET_ADDRESS][PERSON_NAME] Sold [DATE] for $210k (~ARV $570k ) $210,000 Off …" at bounding box center [255, 42] width 510 height 30
drag, startPoint x: 435, startPoint y: 39, endPoint x: 393, endPoint y: 41, distance: 42.8
click at [393, 41] on div "$210,000 Off Market, last sold for $570,000 Lotside ARV SAVE" at bounding box center [391, 43] width 222 height 27
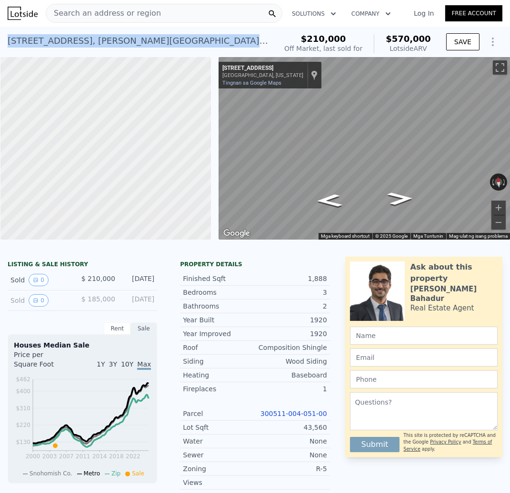
drag, startPoint x: 202, startPoint y: 42, endPoint x: 9, endPoint y: 39, distance: 192.7
click at [4, 39] on div "[STREET_ADDRESS][PERSON_NAME] Sold [DATE] for $210k (~ARV $570k ) $210,000 Off …" at bounding box center [255, 42] width 510 height 30
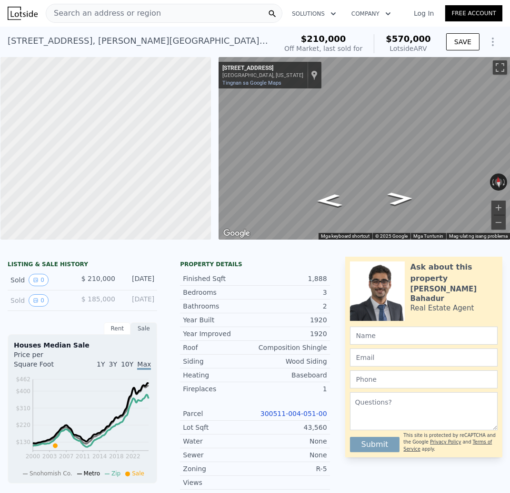
click at [106, 15] on span "Search an address or region" at bounding box center [103, 13] width 115 height 11
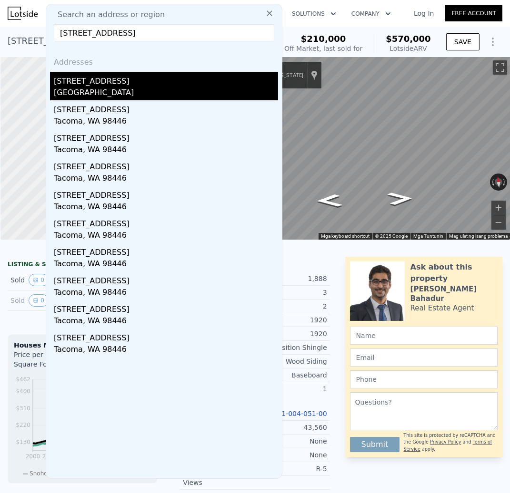
type input "[STREET_ADDRESS]"
click at [141, 86] on div "[STREET_ADDRESS]" at bounding box center [166, 79] width 224 height 15
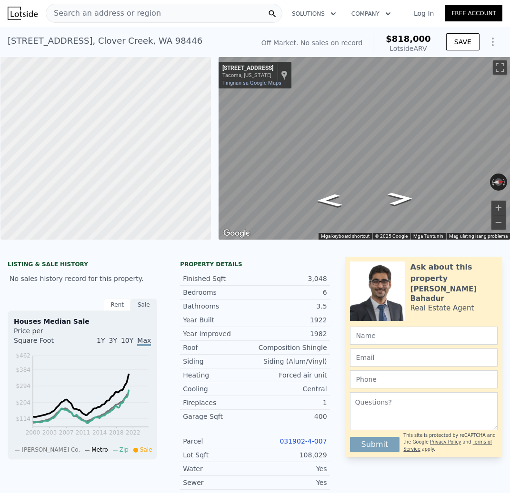
click at [413, 41] on span "$818,000" at bounding box center [407, 39] width 45 height 10
drag, startPoint x: 433, startPoint y: 40, endPoint x: 226, endPoint y: 68, distance: 209.8
click at [383, 36] on div "Off Market. No sales on record $818,000 Lotside ARV SAVE" at bounding box center [379, 43] width 245 height 27
click at [398, 34] on span "$818,000" at bounding box center [407, 39] width 45 height 10
click at [134, 15] on span "Search an address or region" at bounding box center [103, 13] width 115 height 11
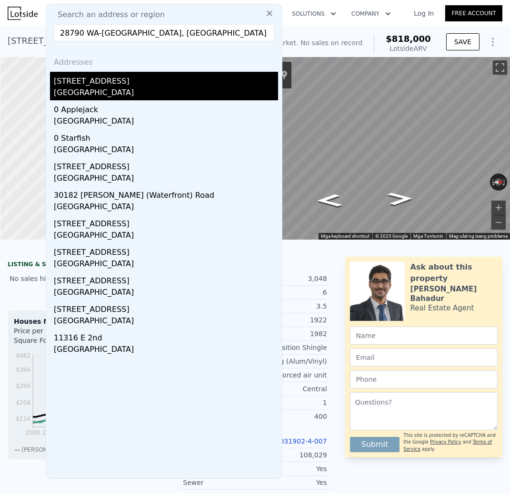
type input "28790 WA-[GEOGRAPHIC_DATA], [GEOGRAPHIC_DATA]"
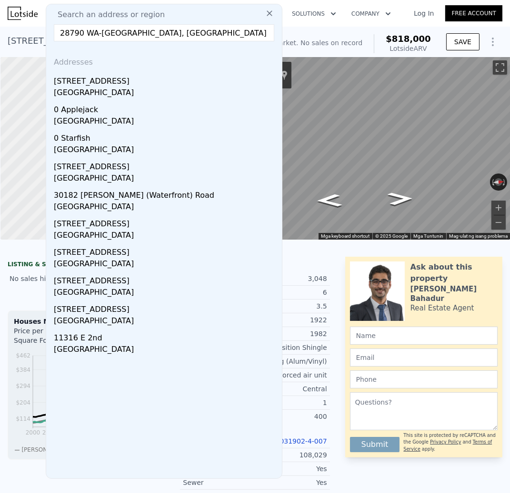
drag, startPoint x: 174, startPoint y: 80, endPoint x: 181, endPoint y: 20, distance: 61.3
click at [174, 80] on div "[STREET_ADDRESS]" at bounding box center [166, 79] width 224 height 15
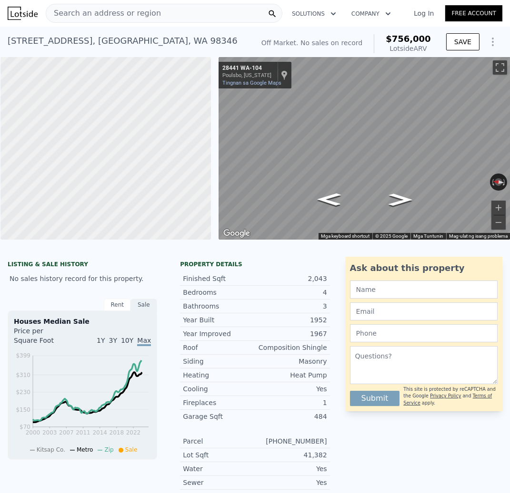
drag, startPoint x: 425, startPoint y: 40, endPoint x: 433, endPoint y: 40, distance: 8.1
click at [426, 40] on span "$756,000" at bounding box center [407, 39] width 45 height 10
drag, startPoint x: 432, startPoint y: 40, endPoint x: 392, endPoint y: 37, distance: 40.1
click at [392, 38] on div "Off Market. No sales on record $756,000 Lotside ARV" at bounding box center [345, 43] width 177 height 27
